Goal: Task Accomplishment & Management: Manage account settings

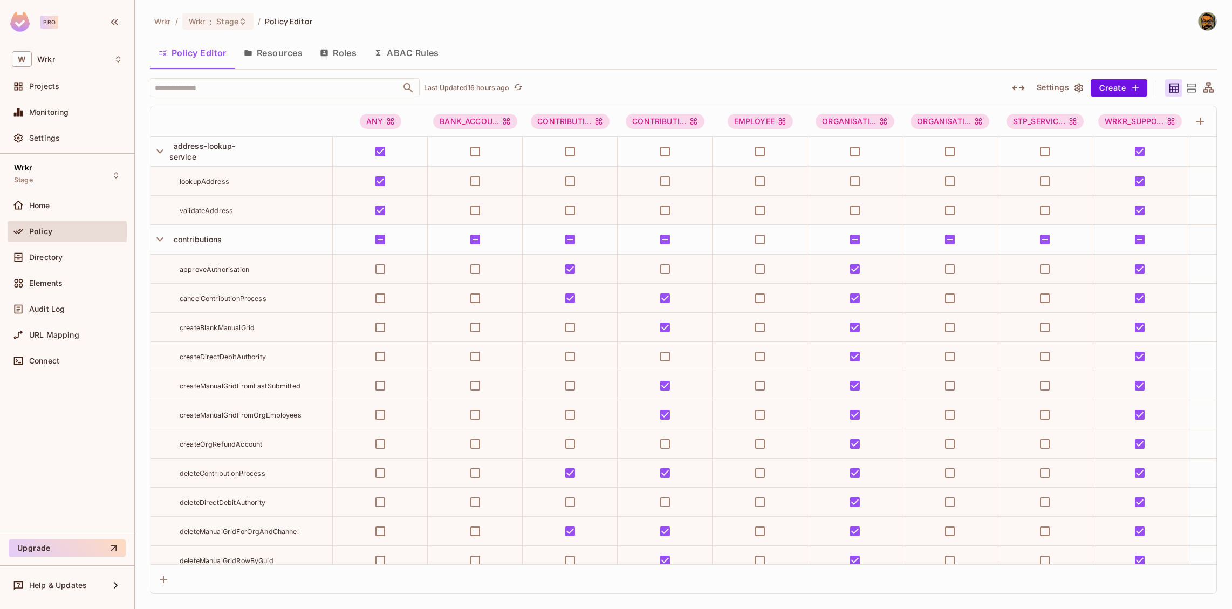
scroll to position [9110, 0]
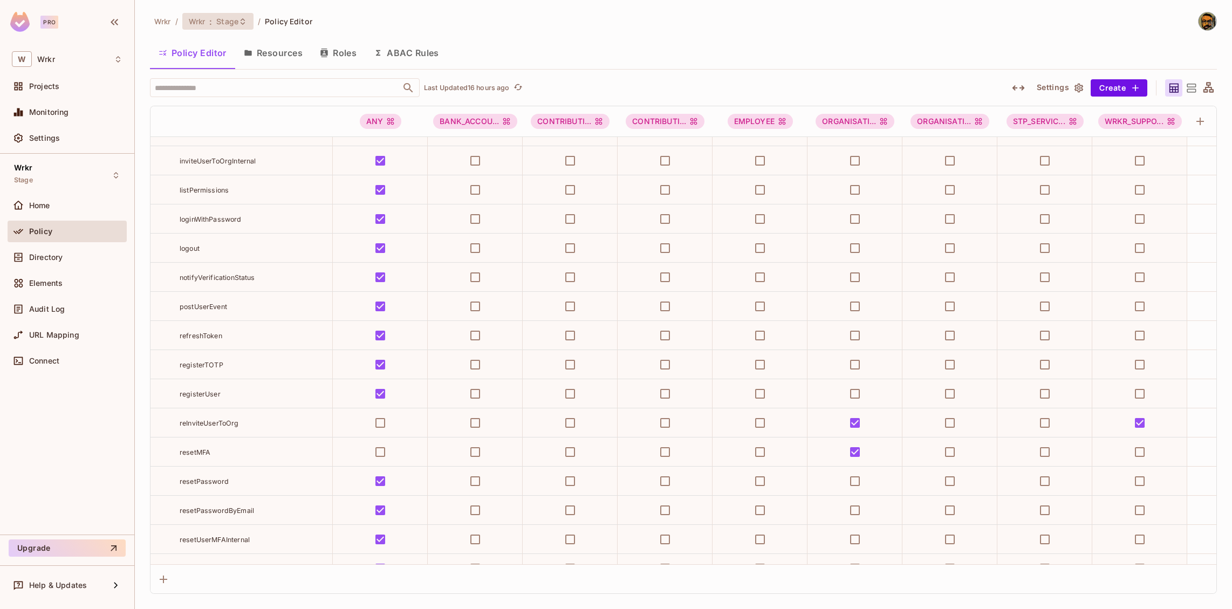
click at [228, 19] on span "Stage" at bounding box center [227, 21] width 22 height 10
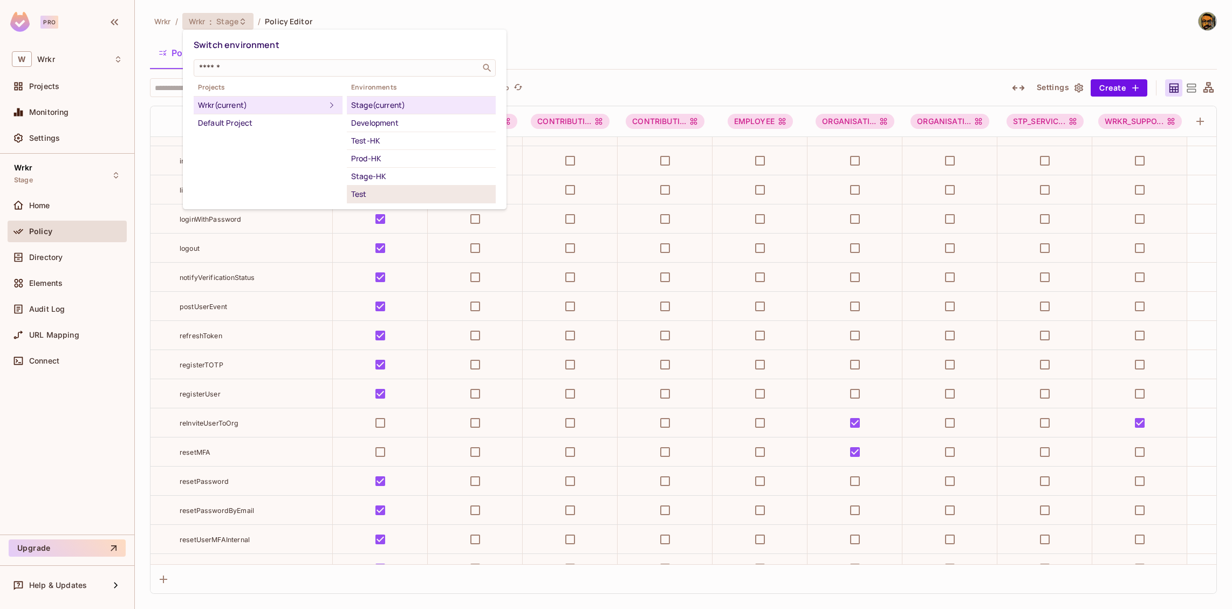
click at [371, 192] on div "Test" at bounding box center [421, 194] width 140 height 13
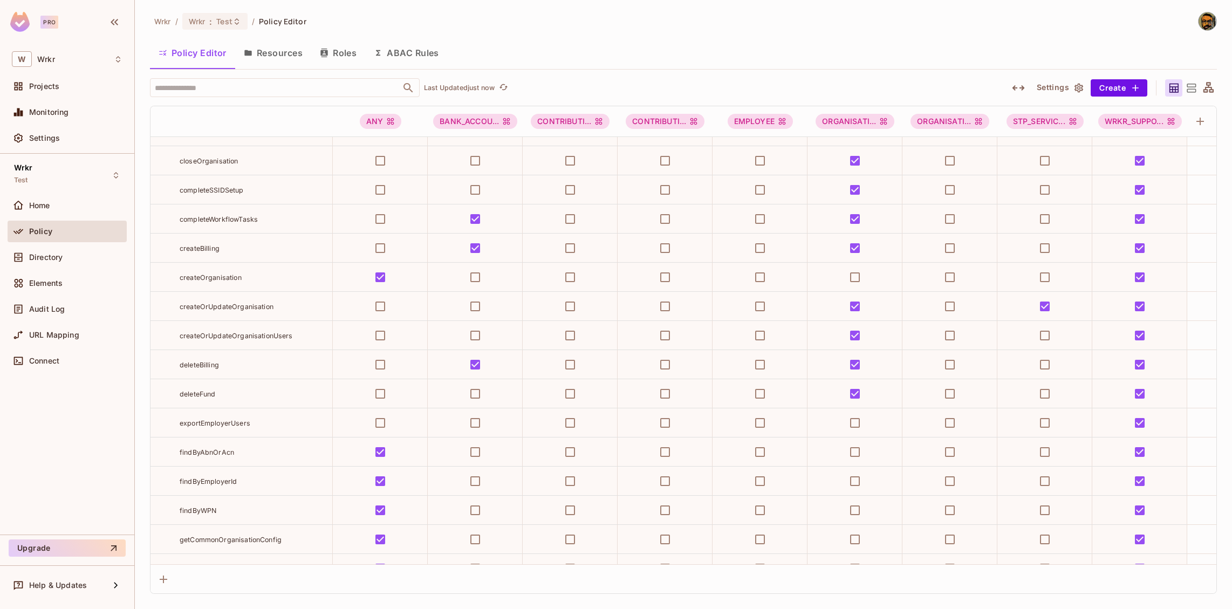
scroll to position [5614, 0]
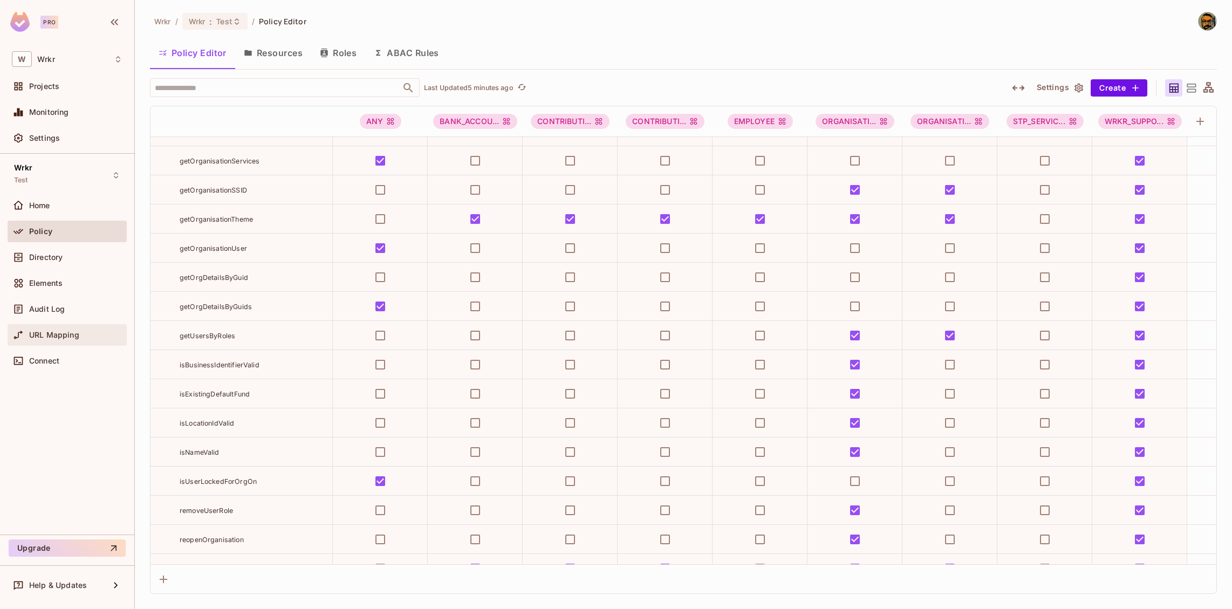
click at [74, 327] on div "URL Mapping" at bounding box center [67, 335] width 119 height 22
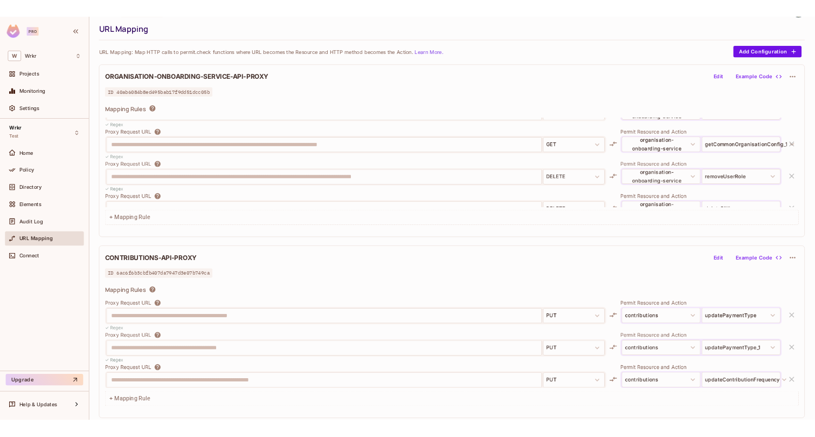
scroll to position [46, 0]
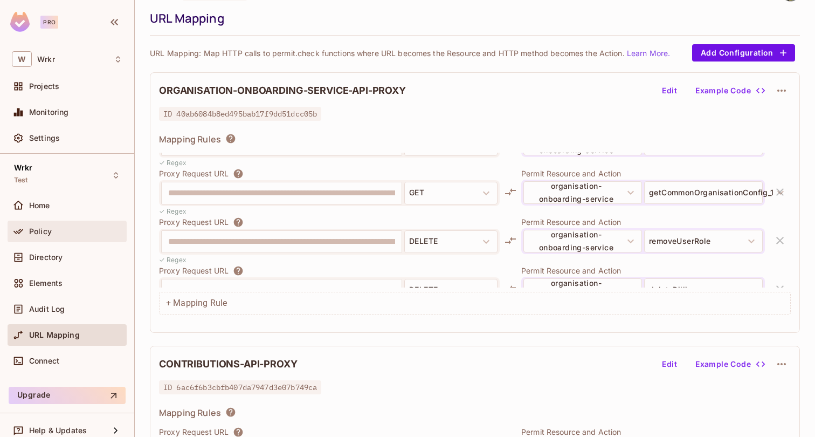
click at [51, 225] on div "Policy" at bounding box center [67, 231] width 111 height 13
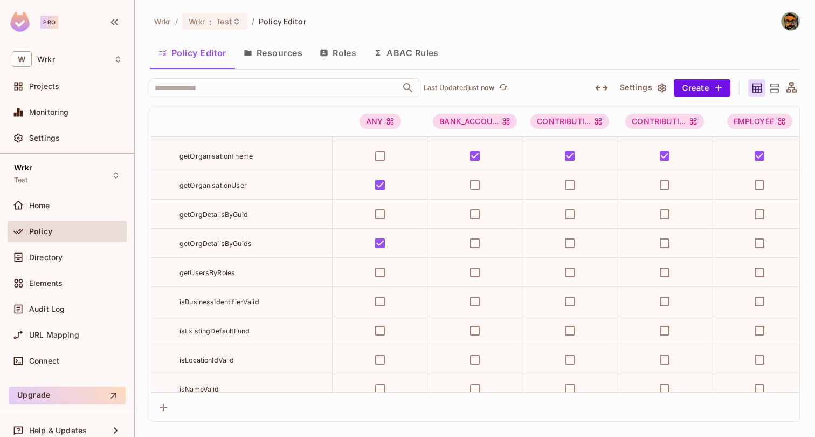
scroll to position [5710, 0]
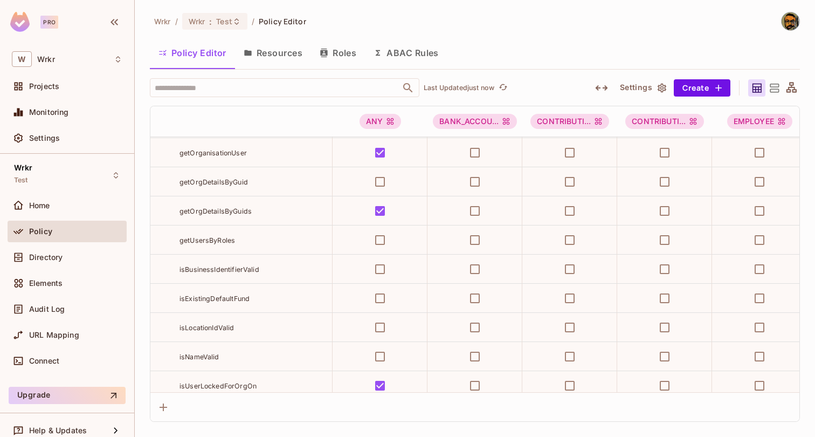
click at [226, 241] on span "getUsersByRoles" at bounding box center [208, 240] width 56 height 8
click at [59, 332] on span "URL Mapping" at bounding box center [54, 335] width 50 height 9
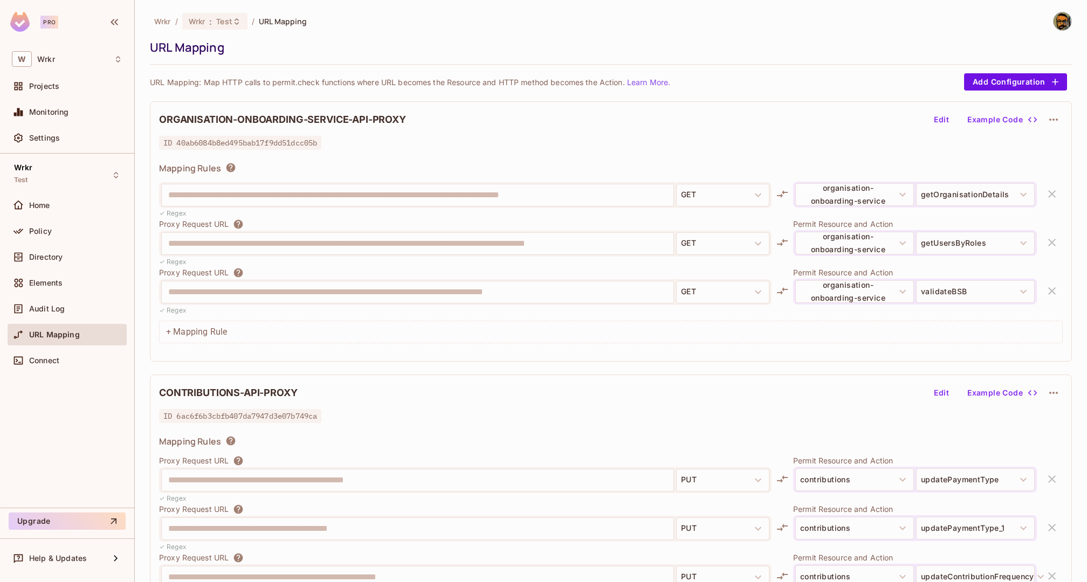
scroll to position [4033, 0]
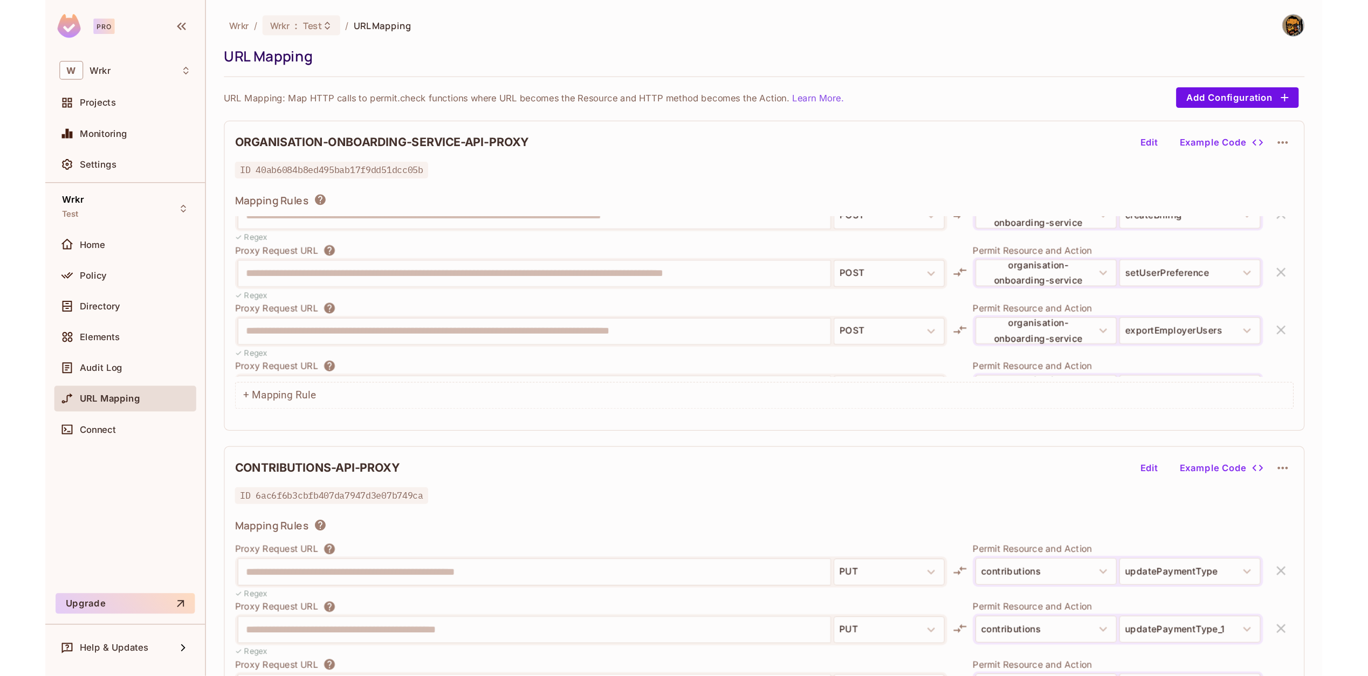
scroll to position [3375, 0]
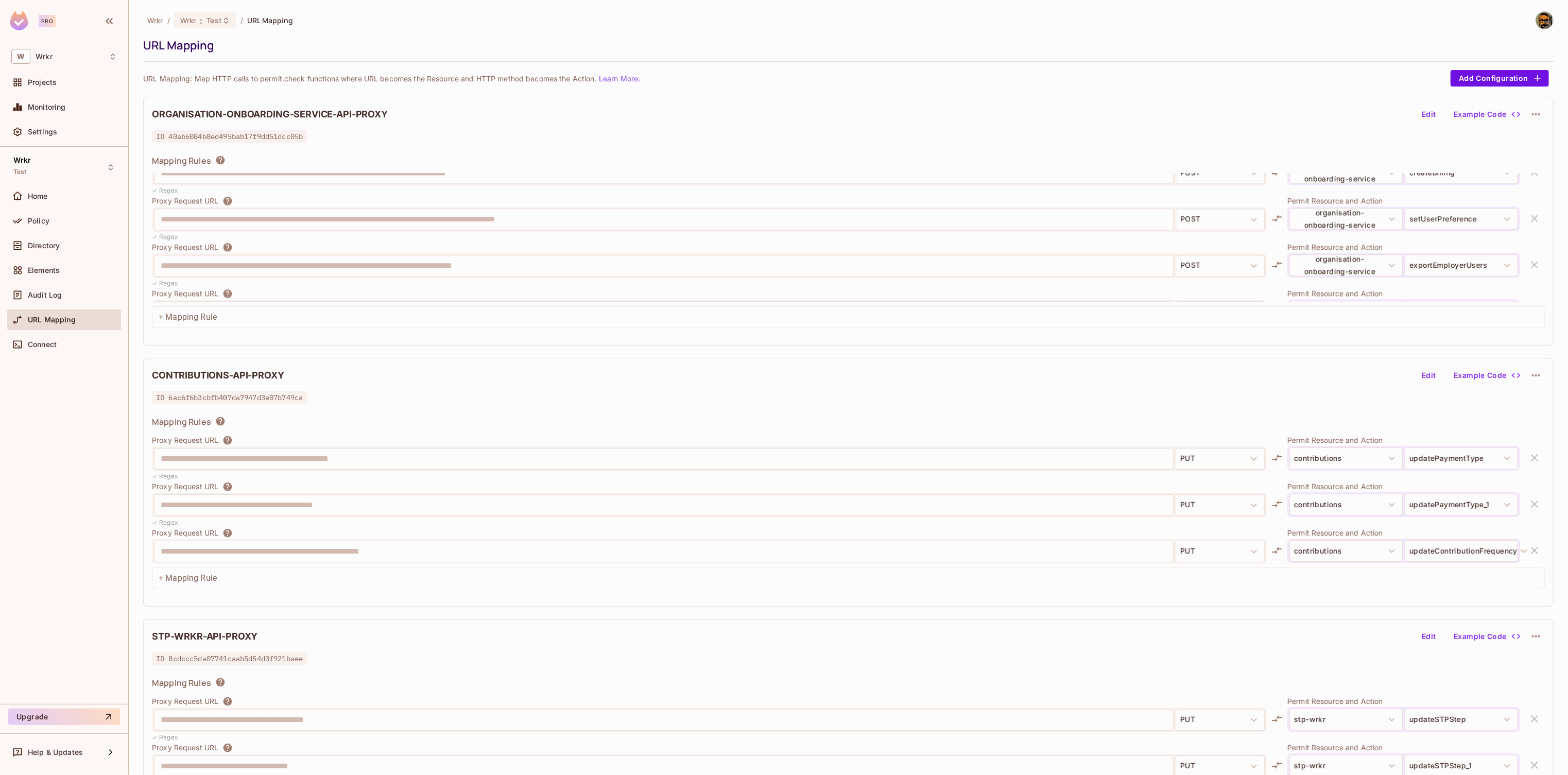
click at [314, 40] on div "URL Mapping" at bounding box center [846, 45] width 1406 height 15
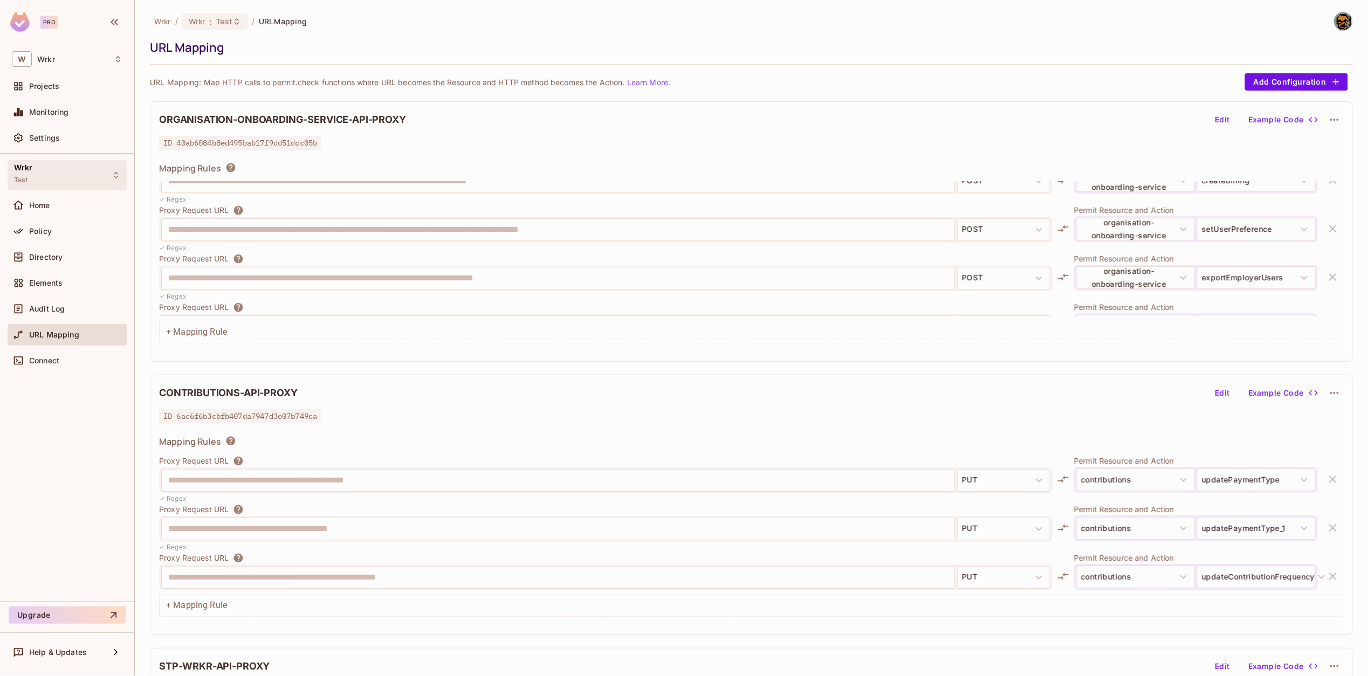
click at [76, 180] on div "Wrkr Test" at bounding box center [67, 175] width 119 height 30
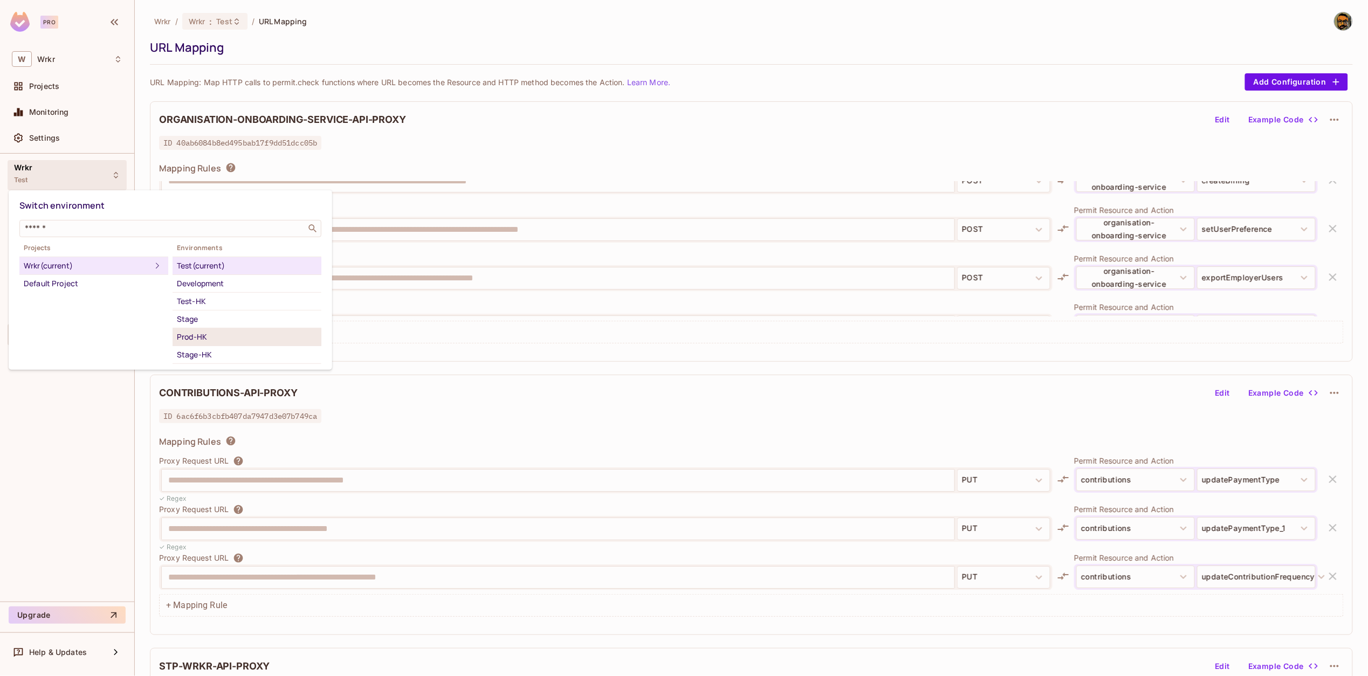
scroll to position [64, 0]
click at [219, 310] on div "Sandbox" at bounding box center [247, 309] width 140 height 13
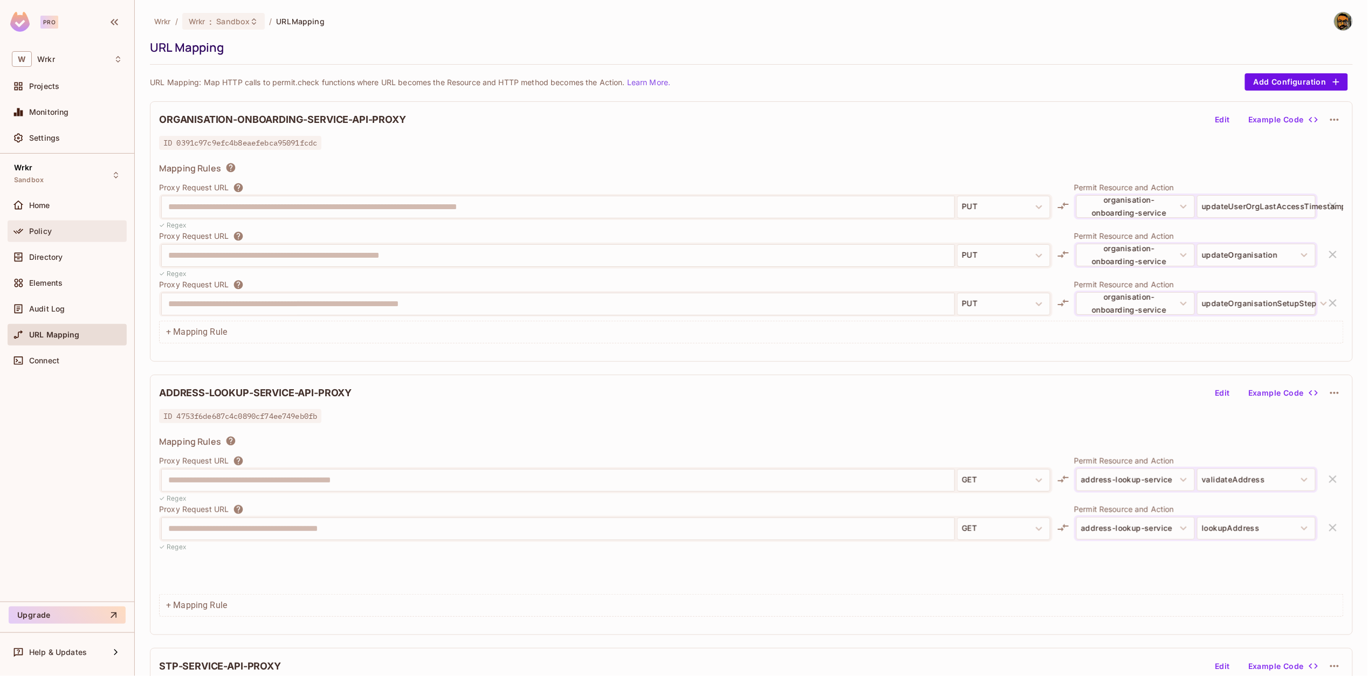
click at [40, 227] on span "Policy" at bounding box center [40, 231] width 23 height 9
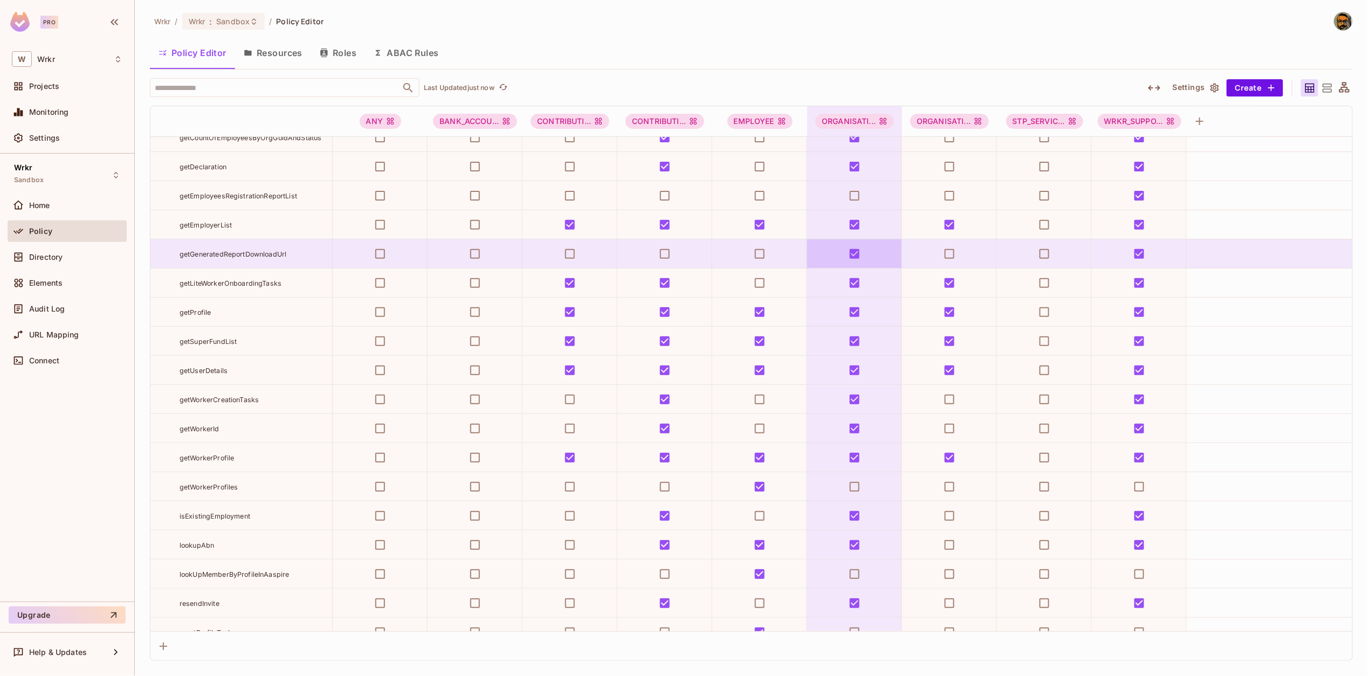
scroll to position [5579, 0]
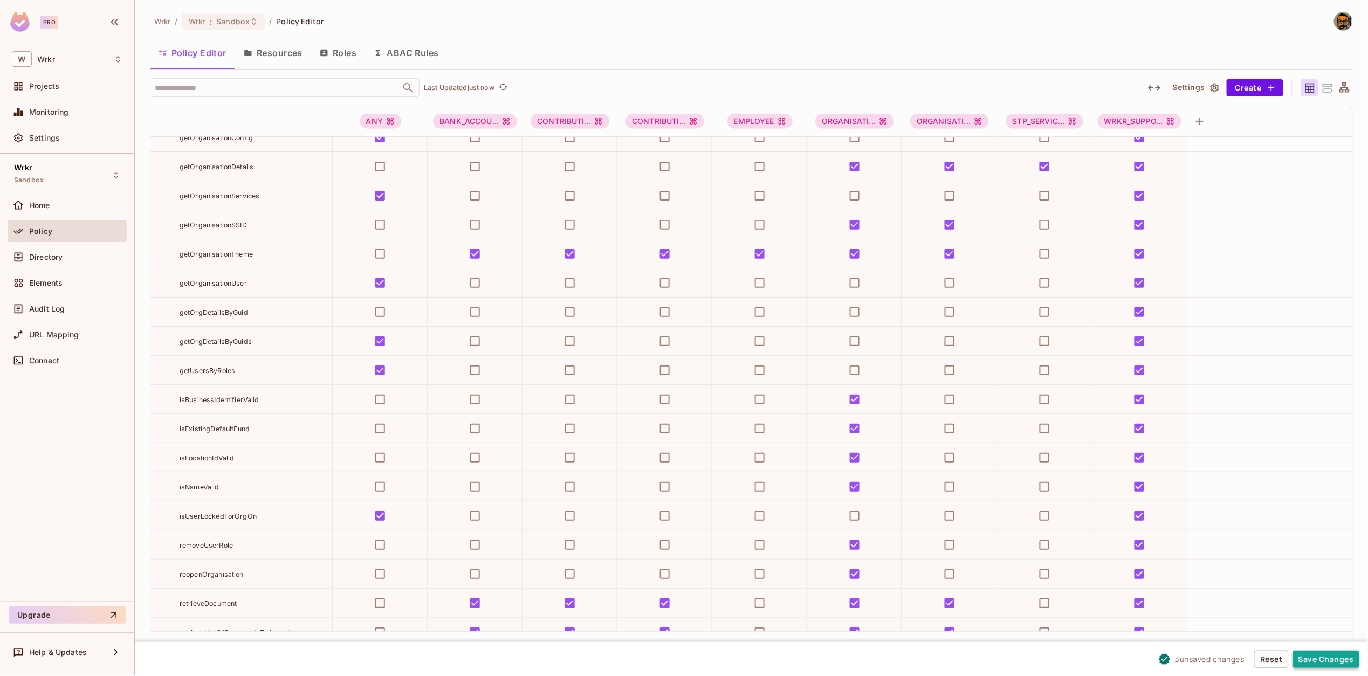
click at [1087, 582] on button "Save Changes" at bounding box center [1326, 659] width 66 height 17
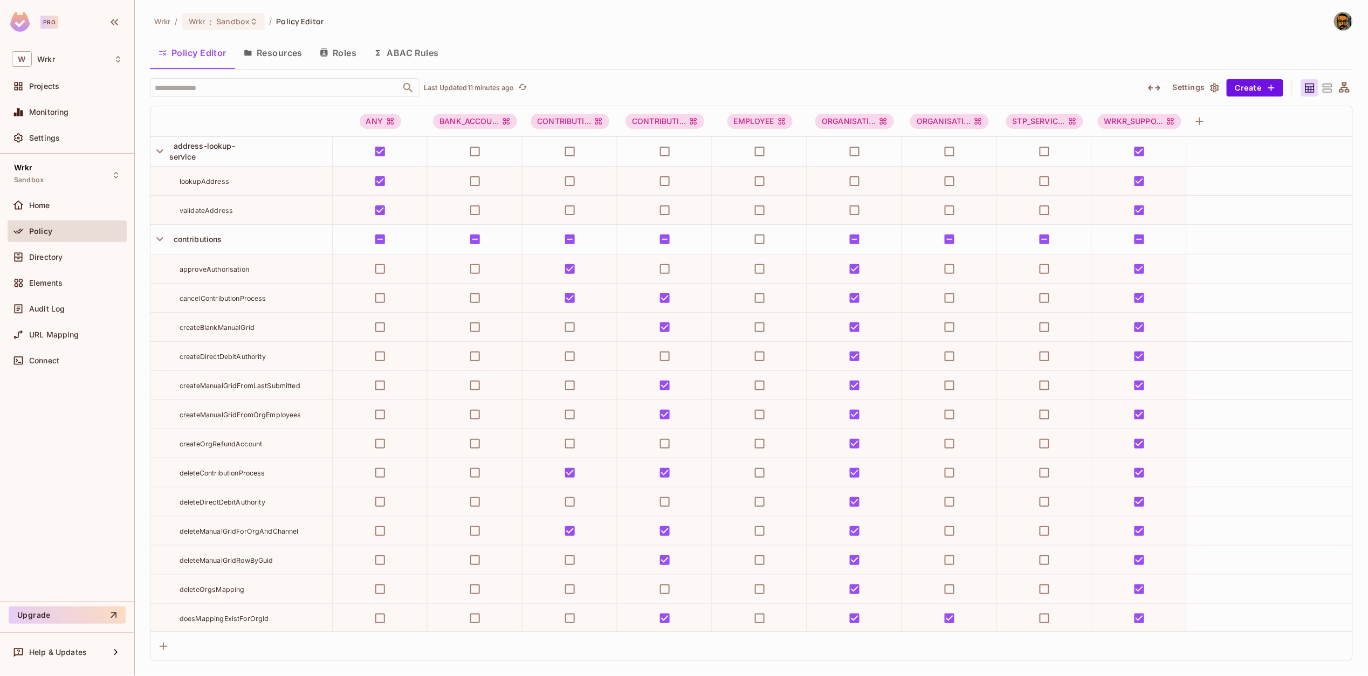
scroll to position [5579, 0]
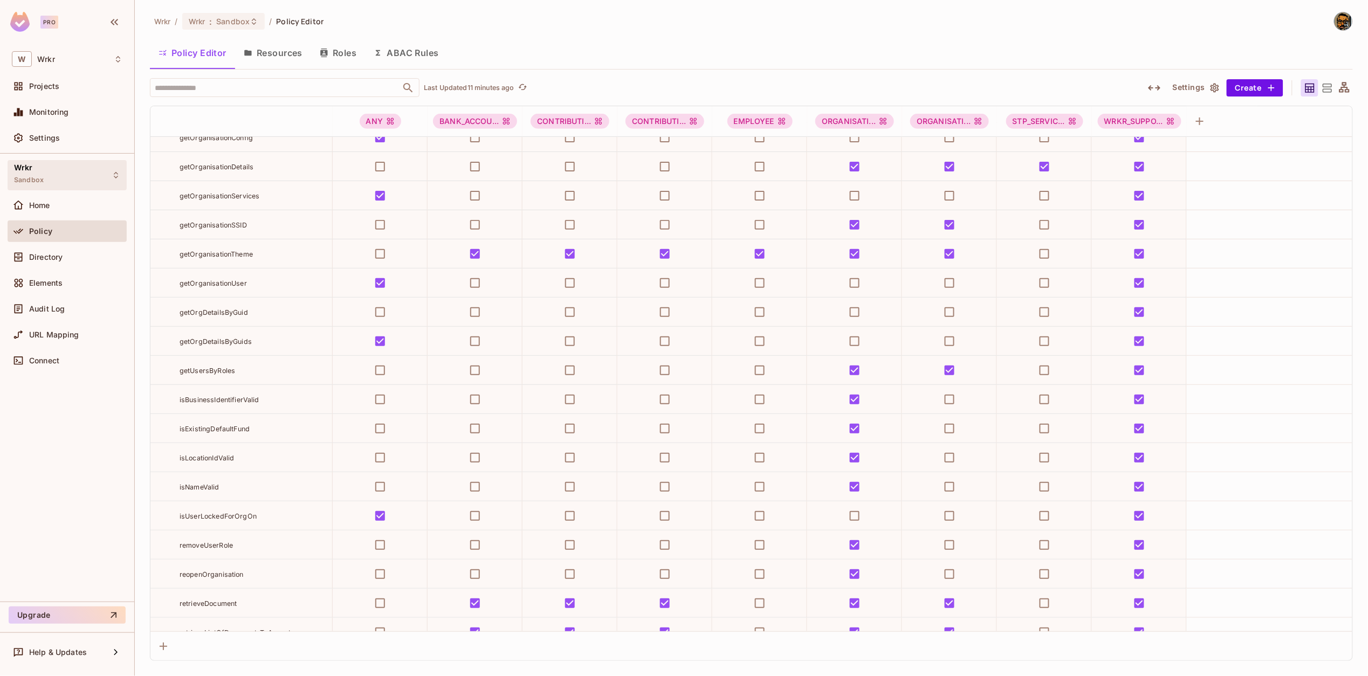
click at [74, 168] on div "Wrkr Sandbox" at bounding box center [67, 175] width 119 height 30
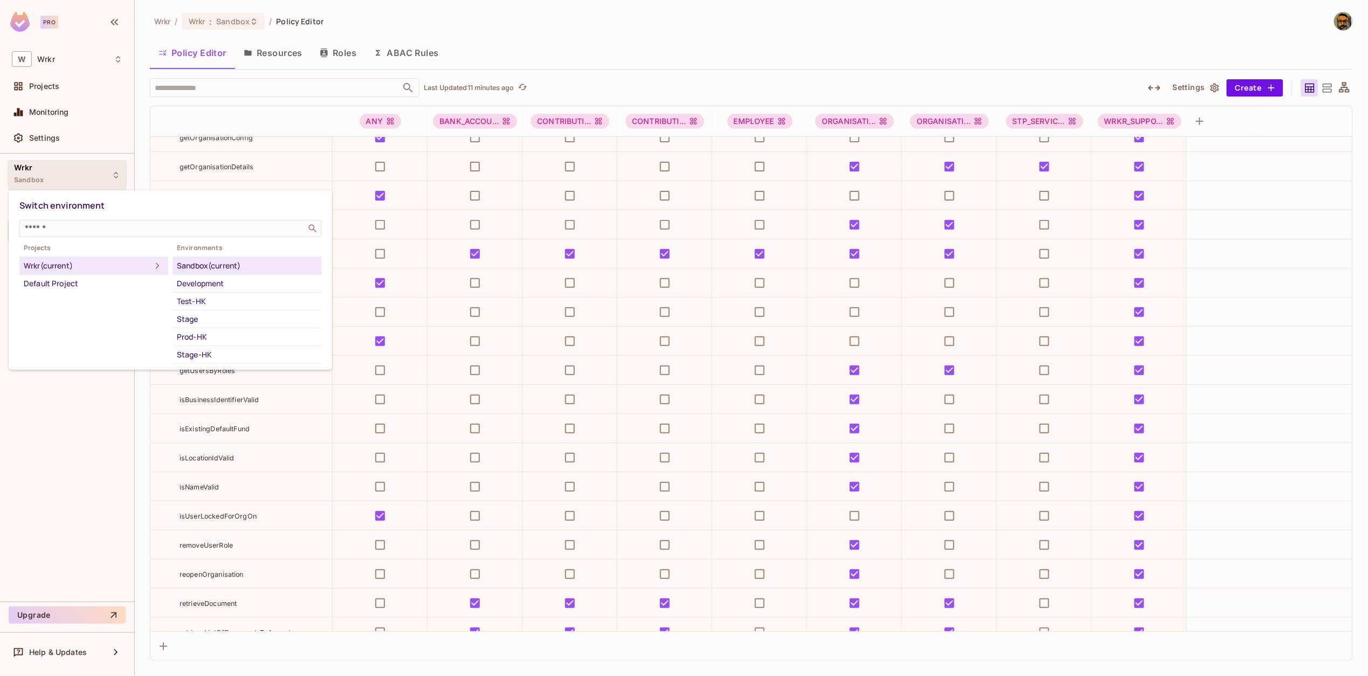
click at [42, 471] on div at bounding box center [684, 338] width 1368 height 676
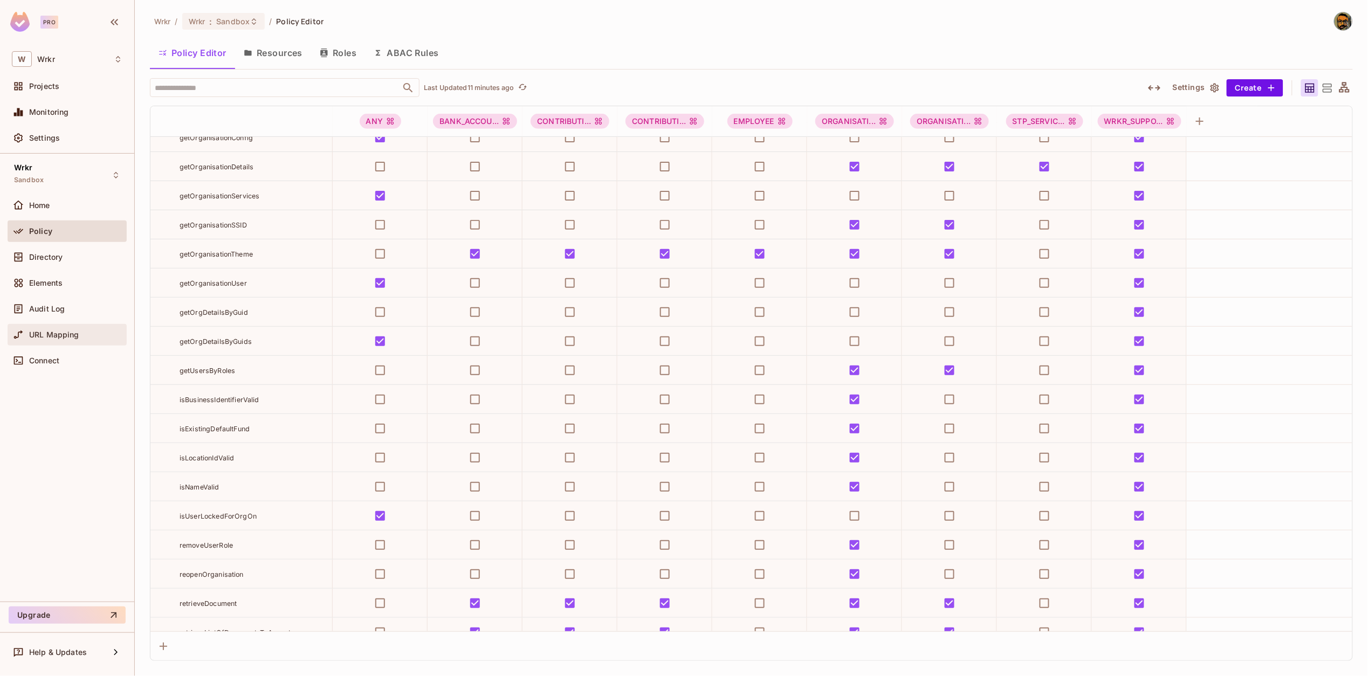
click at [66, 337] on span "URL Mapping" at bounding box center [54, 335] width 50 height 9
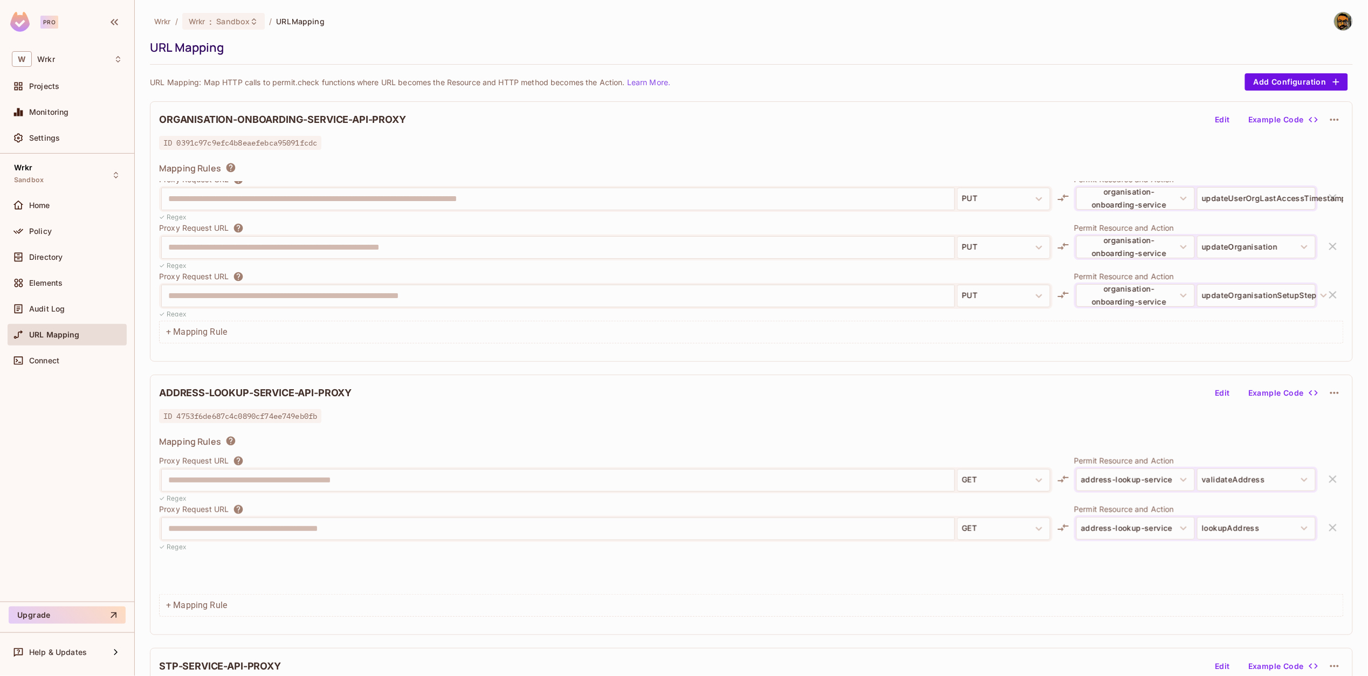
scroll to position [12, 0]
click at [70, 222] on div "Policy" at bounding box center [67, 232] width 119 height 22
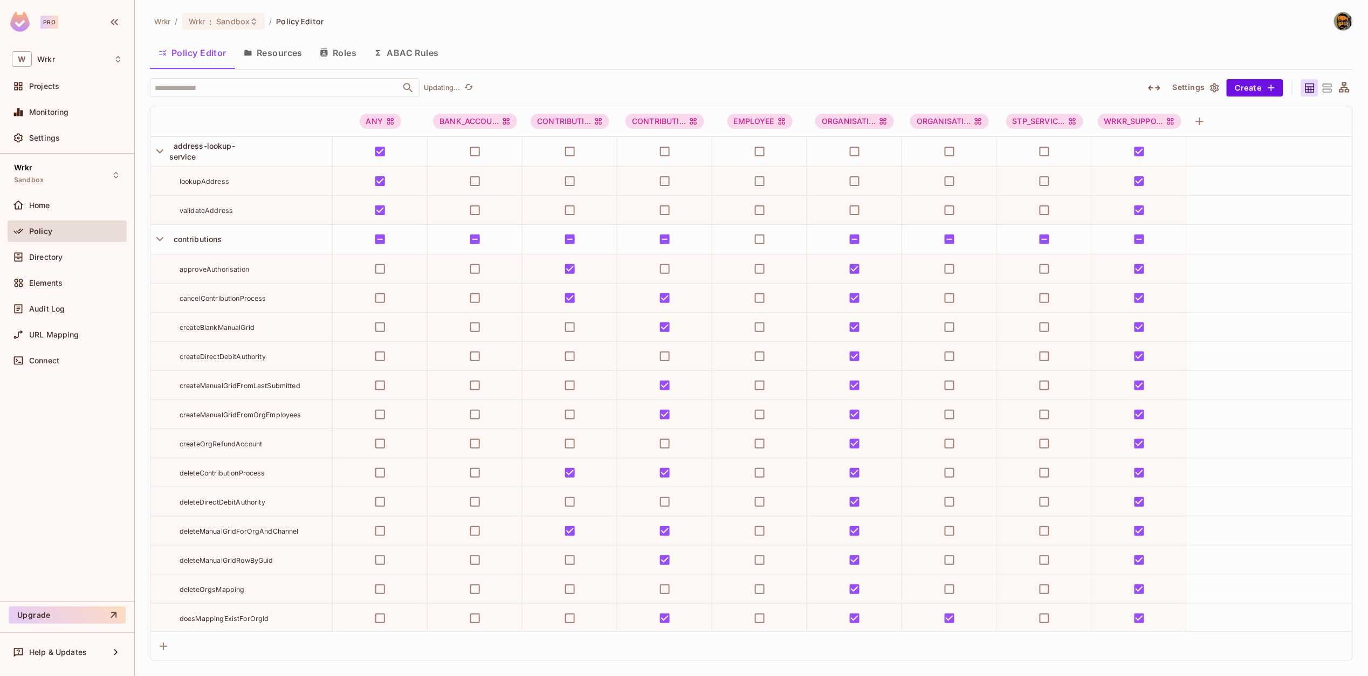
click at [272, 59] on button "Resources" at bounding box center [273, 52] width 76 height 27
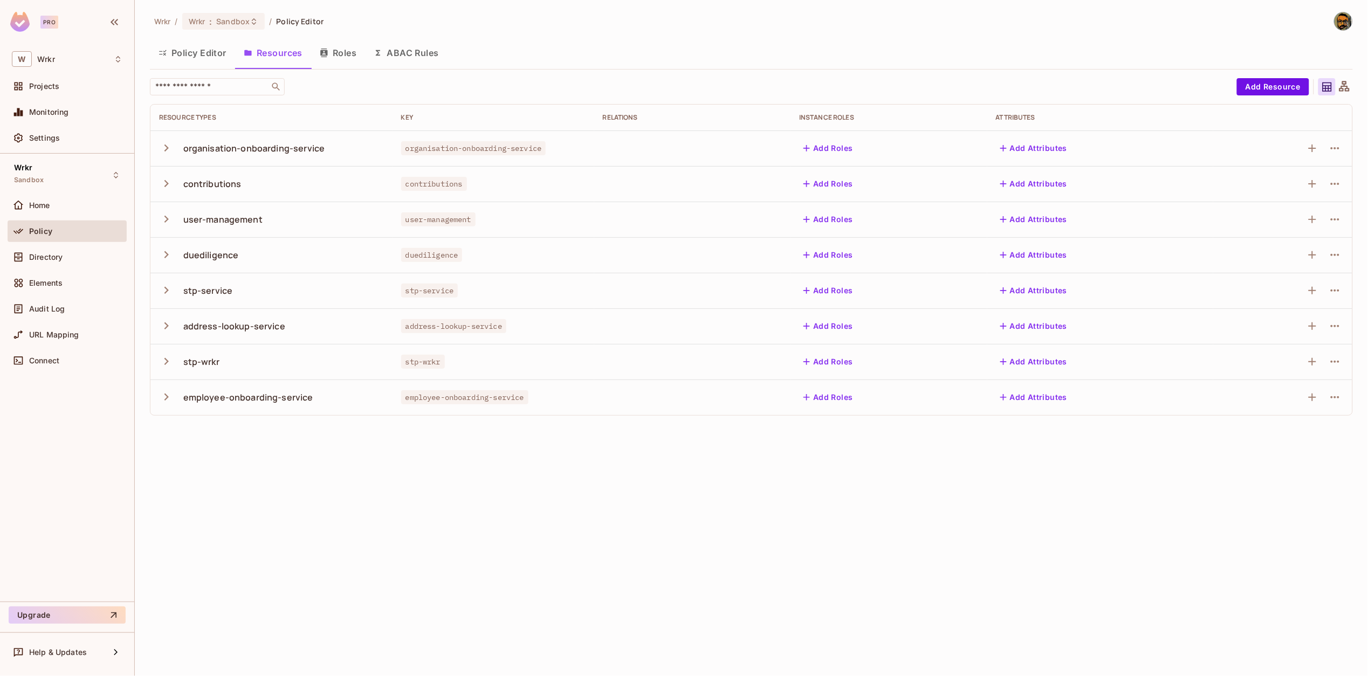
click at [206, 59] on button "Policy Editor" at bounding box center [192, 52] width 85 height 27
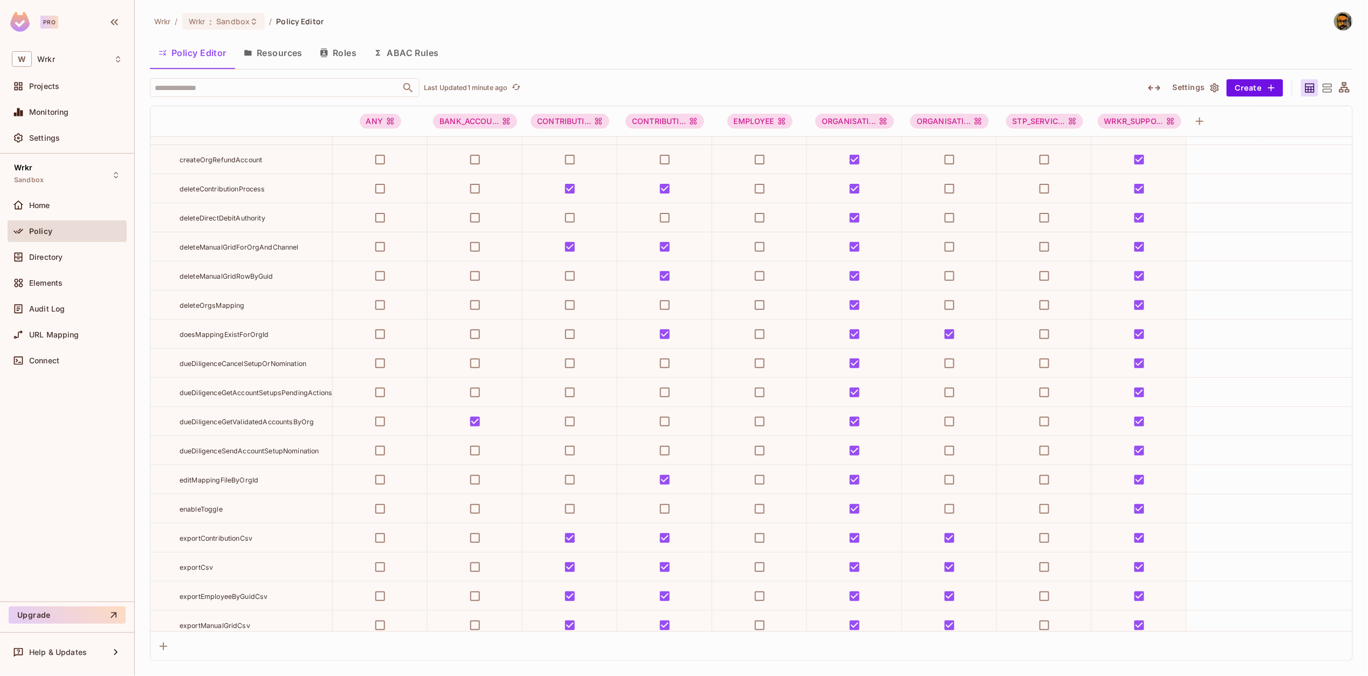
scroll to position [5579, 0]
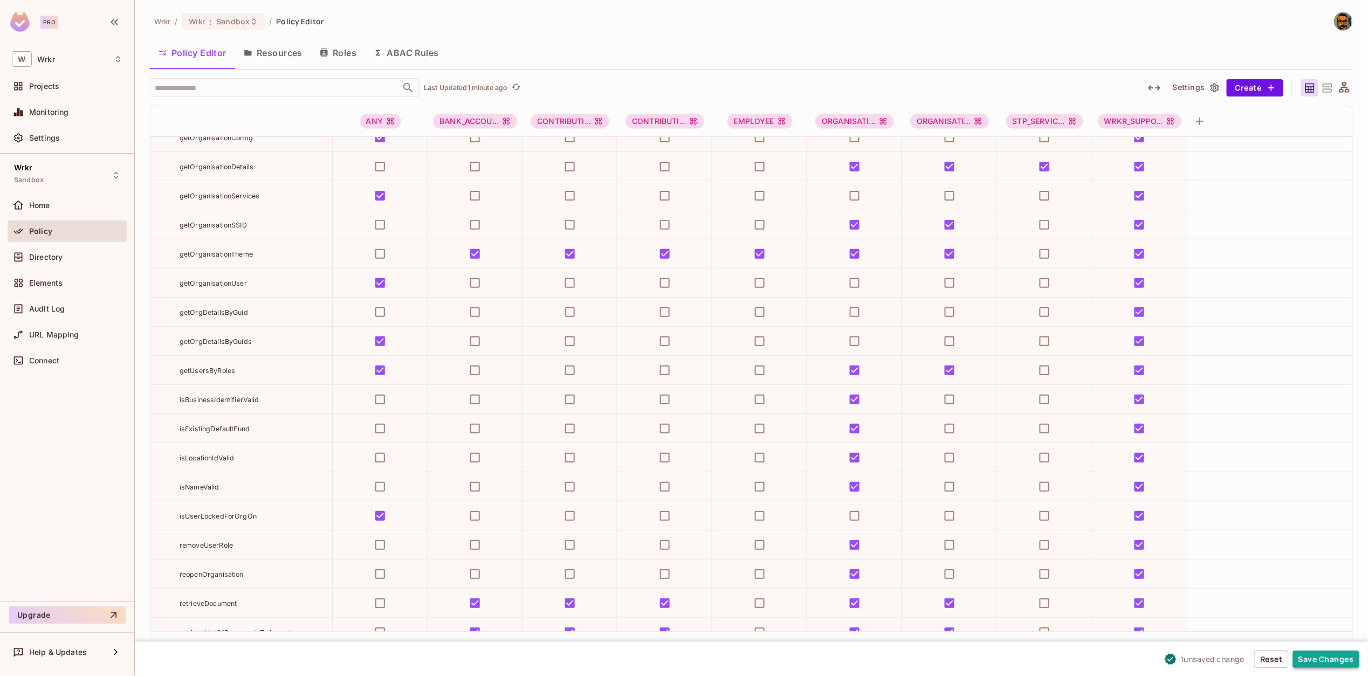
click at [1311, 656] on button "Save Changes" at bounding box center [1326, 659] width 66 height 17
click at [1326, 663] on button "Save Changes" at bounding box center [1326, 659] width 66 height 17
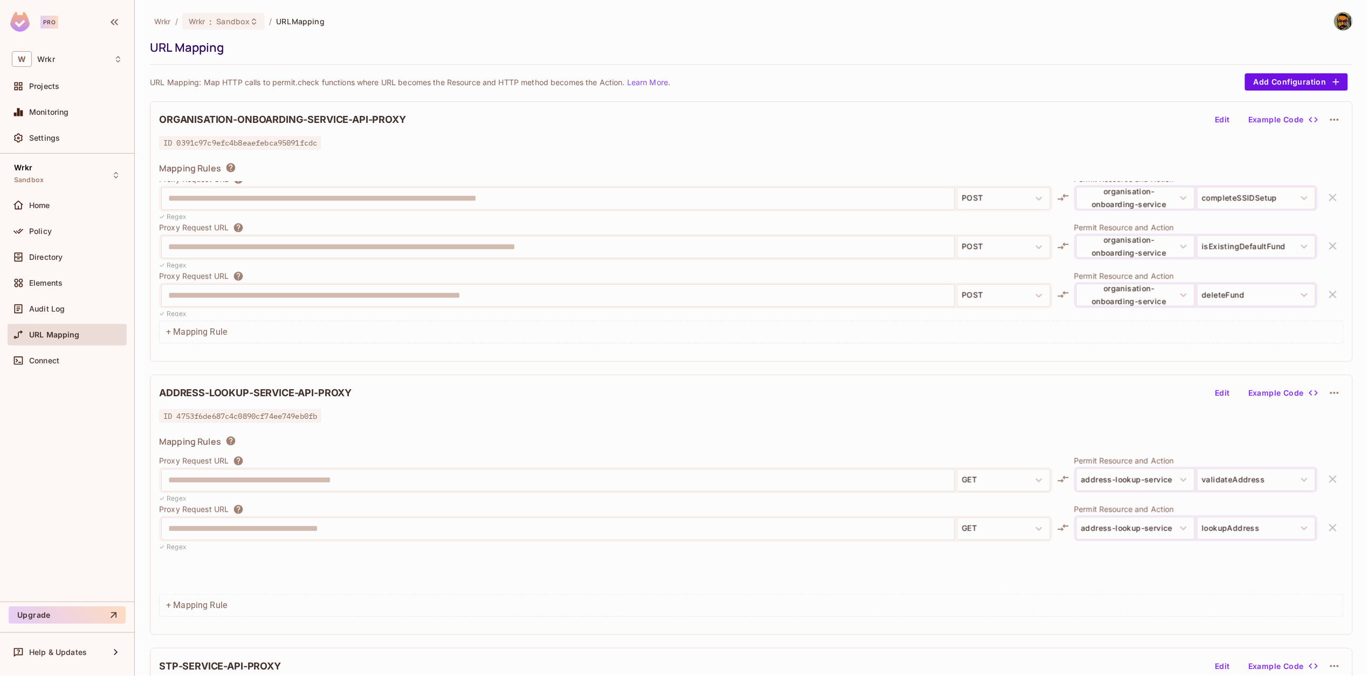
scroll to position [3360, 0]
click at [1017, 318] on div "**********" at bounding box center [751, 252] width 1185 height 181
click at [1229, 122] on button "Edit" at bounding box center [1222, 119] width 35 height 17
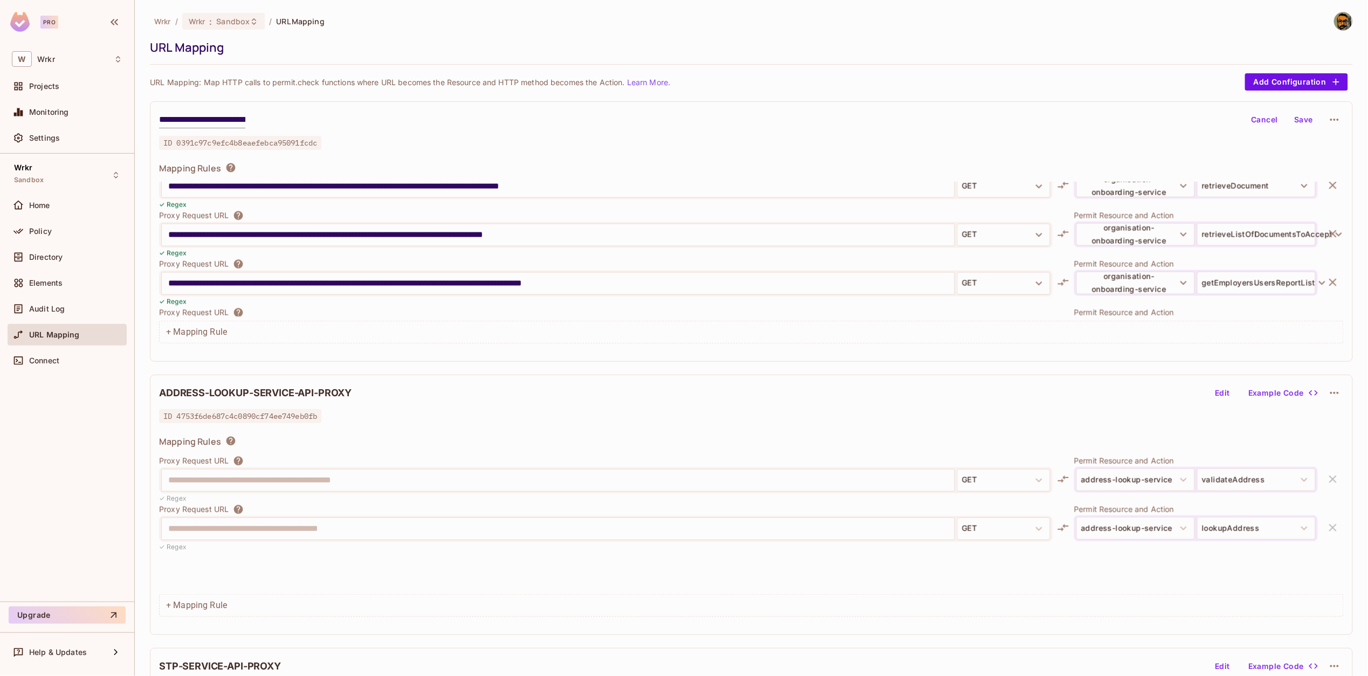
scroll to position [4245, 0]
click at [751, 235] on input "**********" at bounding box center [558, 232] width 780 height 17
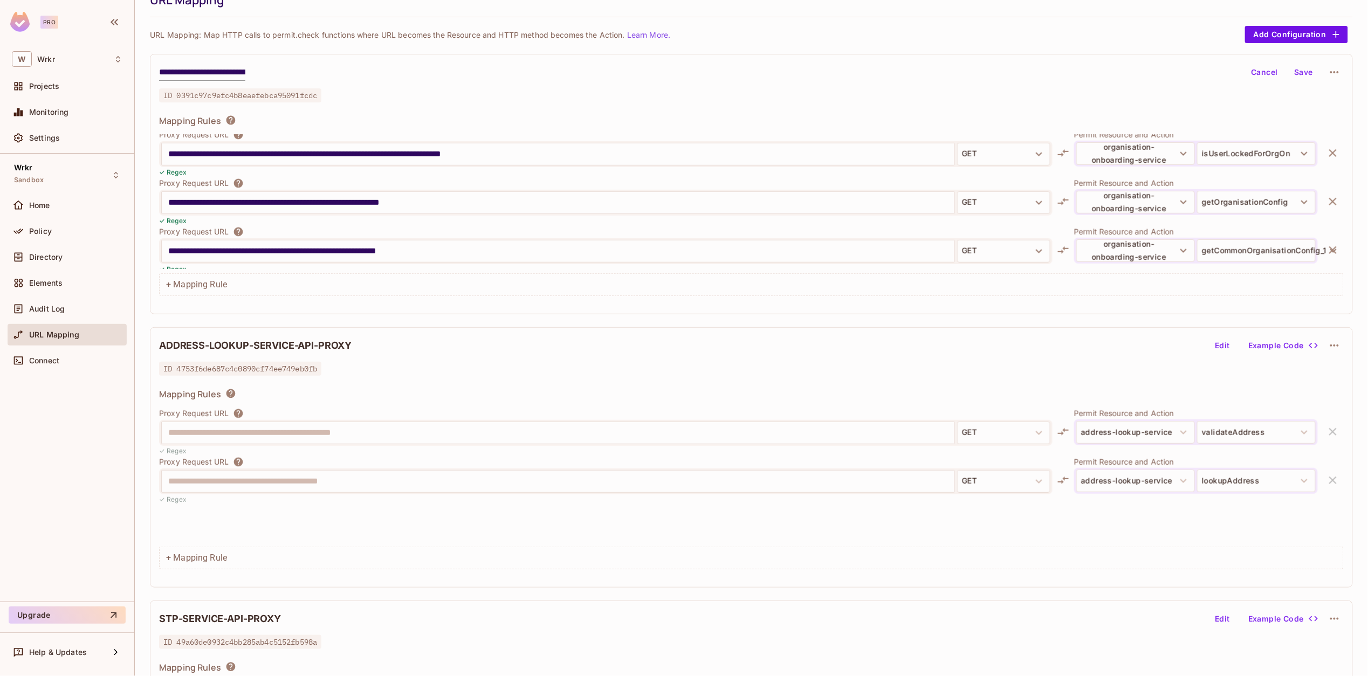
scroll to position [1977, 0]
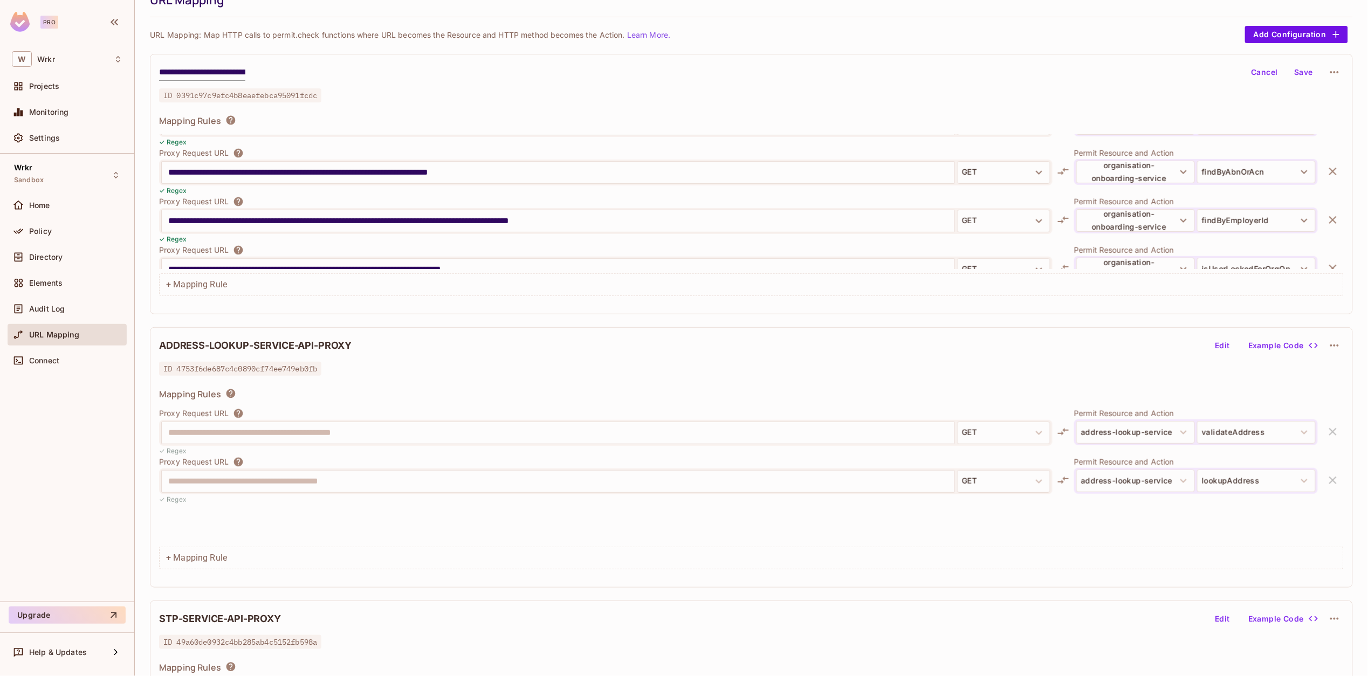
click at [1253, 72] on button "Cancel" at bounding box center [1264, 72] width 35 height 17
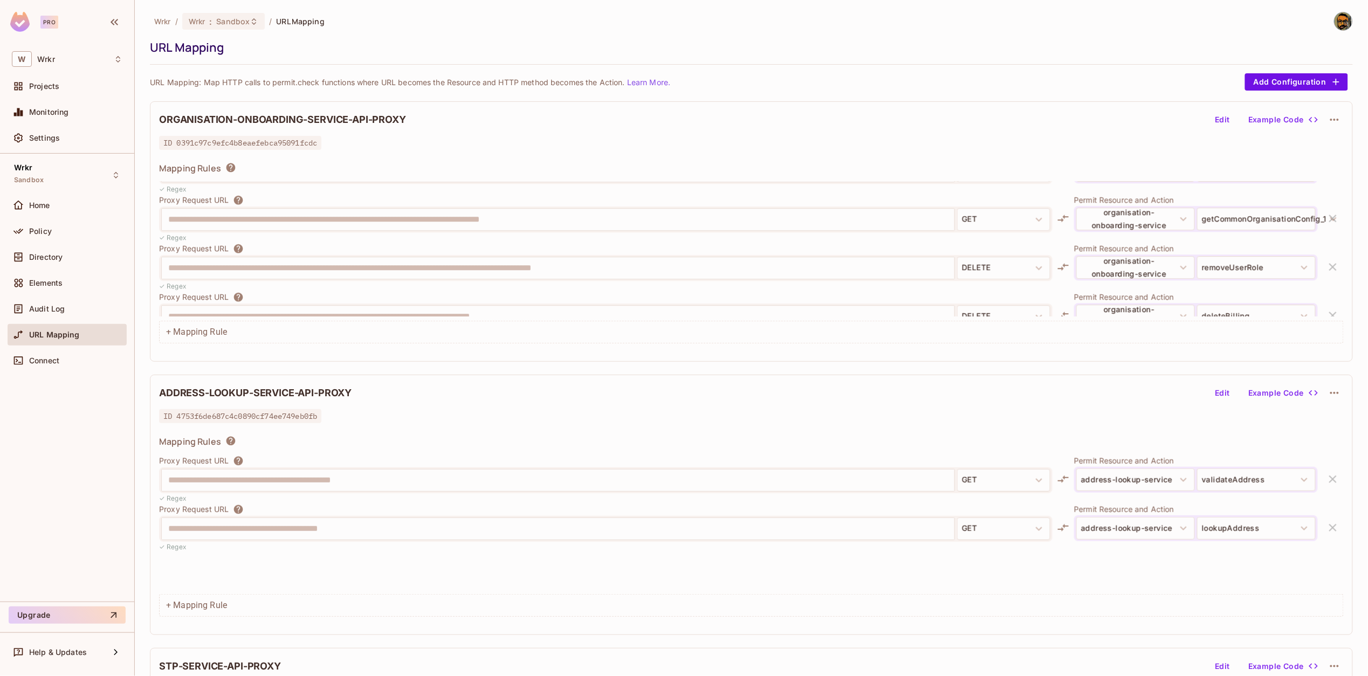
scroll to position [4865, 0]
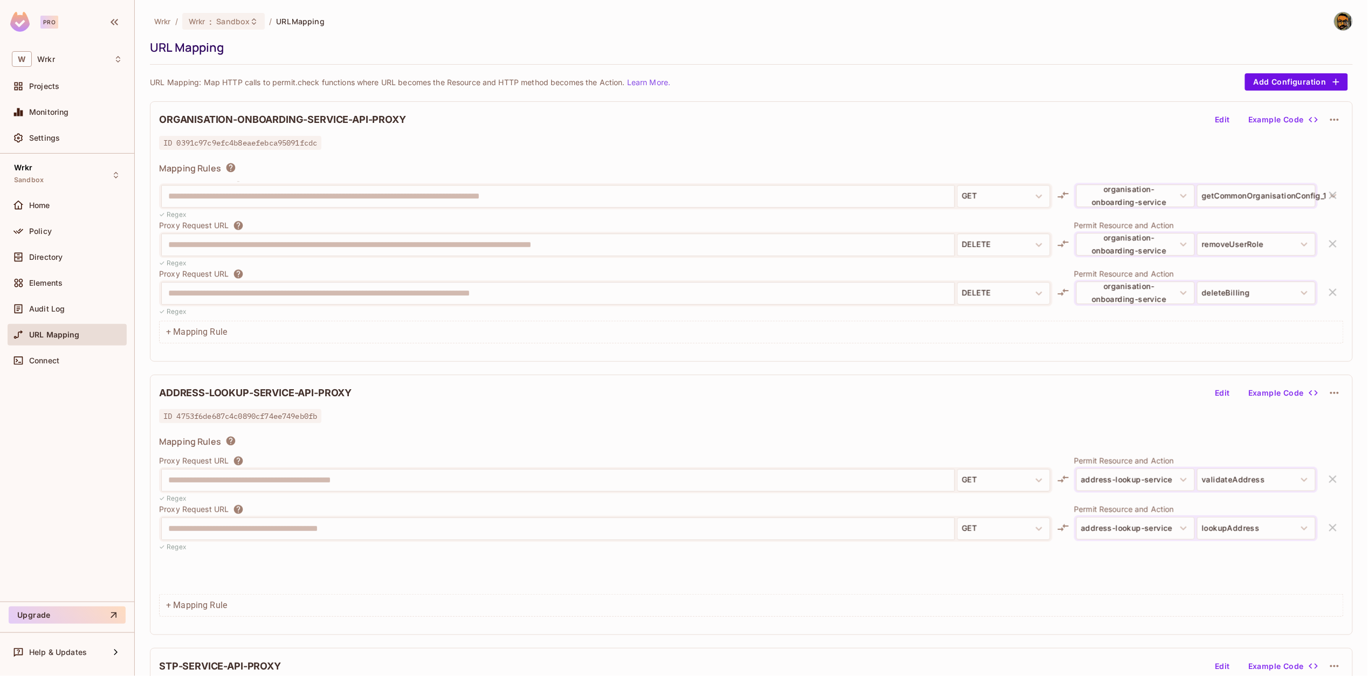
click at [426, 303] on div "**********" at bounding box center [558, 294] width 793 height 22
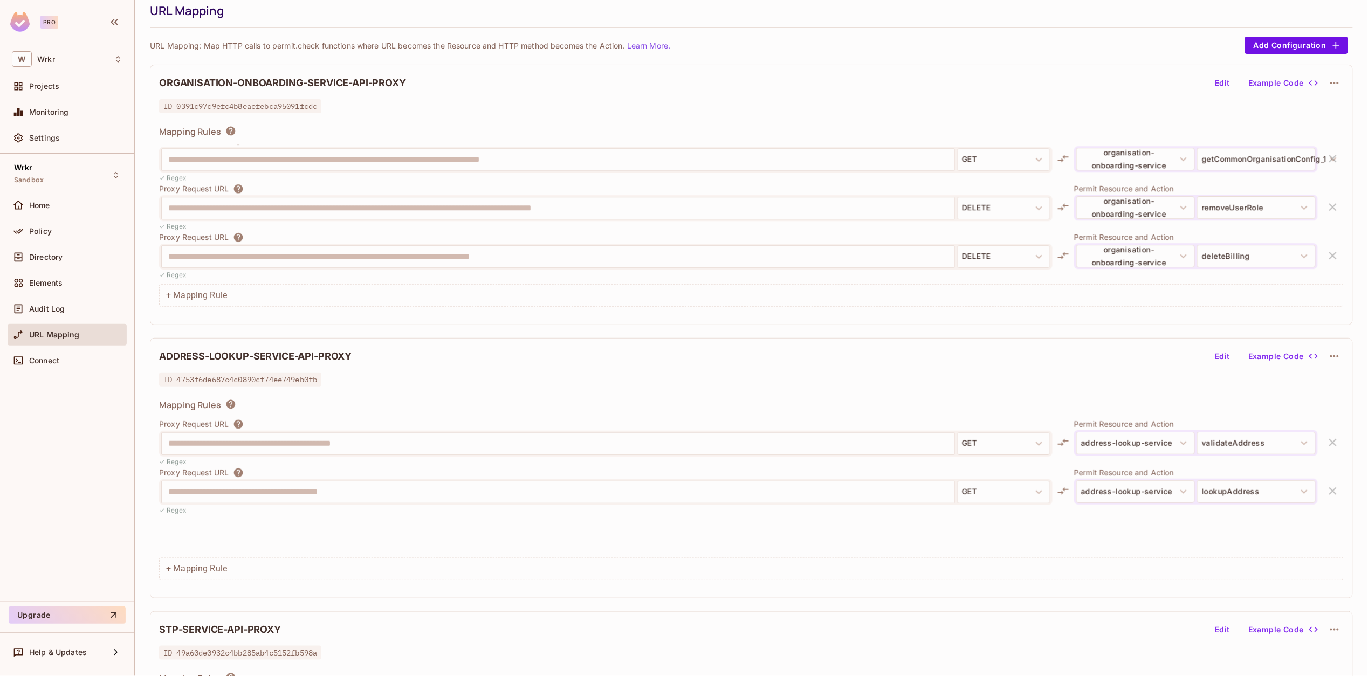
scroll to position [33, 0]
